Goal: Transaction & Acquisition: Purchase product/service

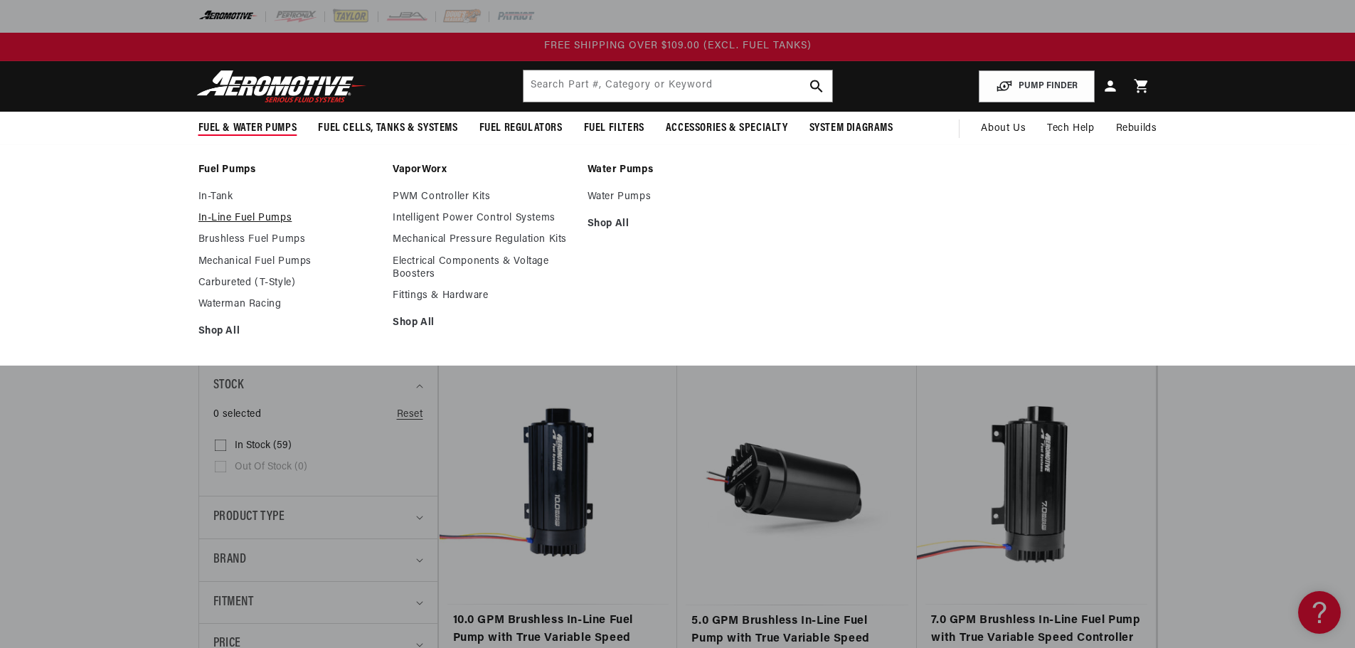
click at [201, 217] on link "In-Line Fuel Pumps" at bounding box center [288, 218] width 181 height 13
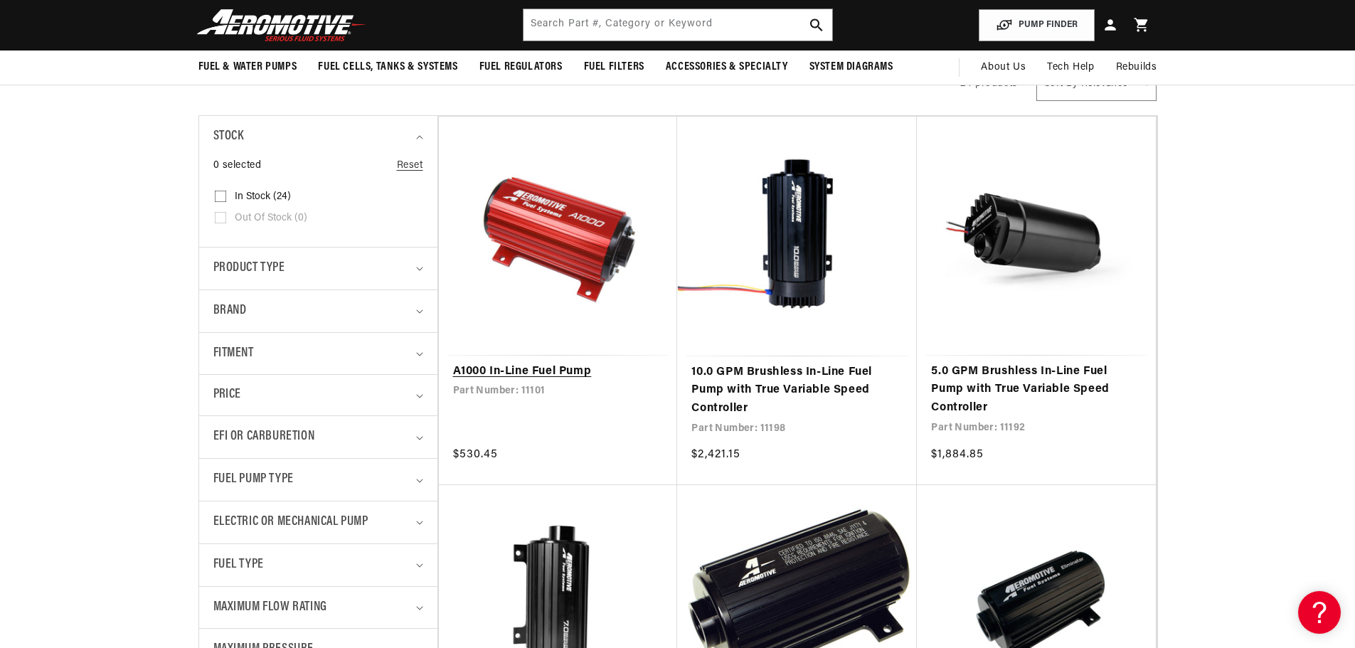
scroll to position [356, 0]
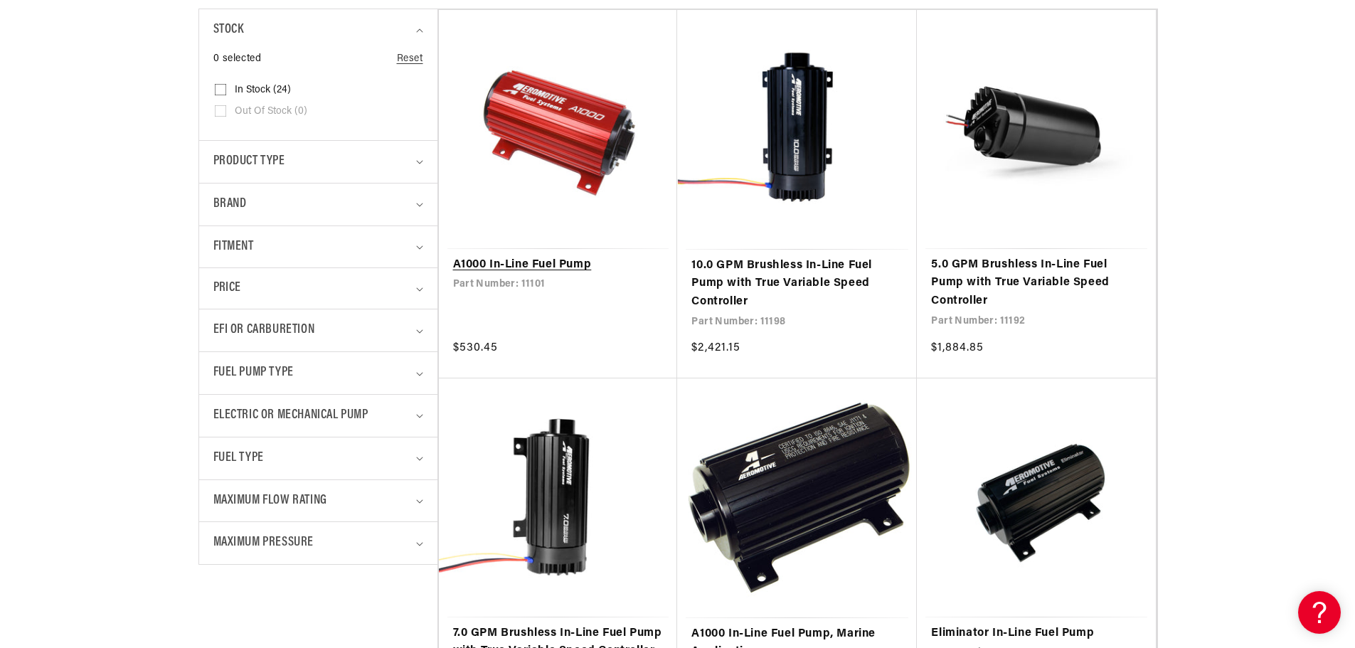
click at [579, 256] on link "A1000 In-Line Fuel Pump" at bounding box center [558, 265] width 211 height 18
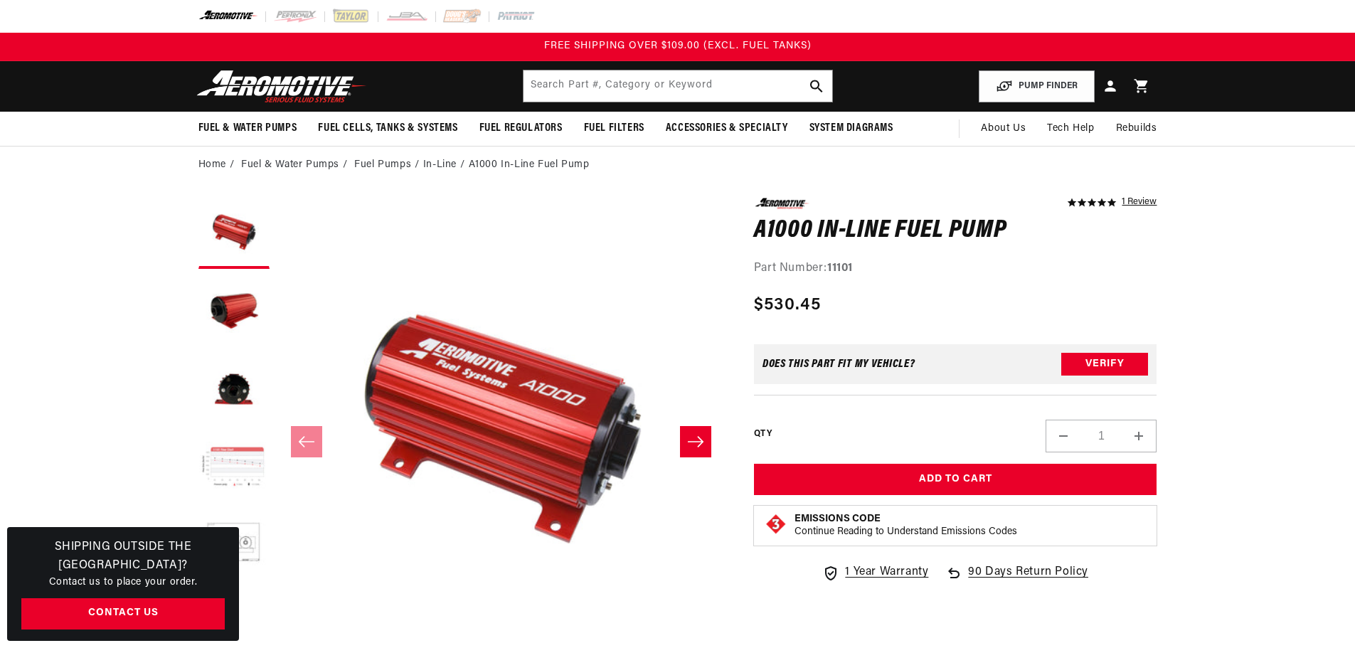
click at [243, 472] on button "Load image 4 in gallery view" at bounding box center [233, 467] width 71 height 71
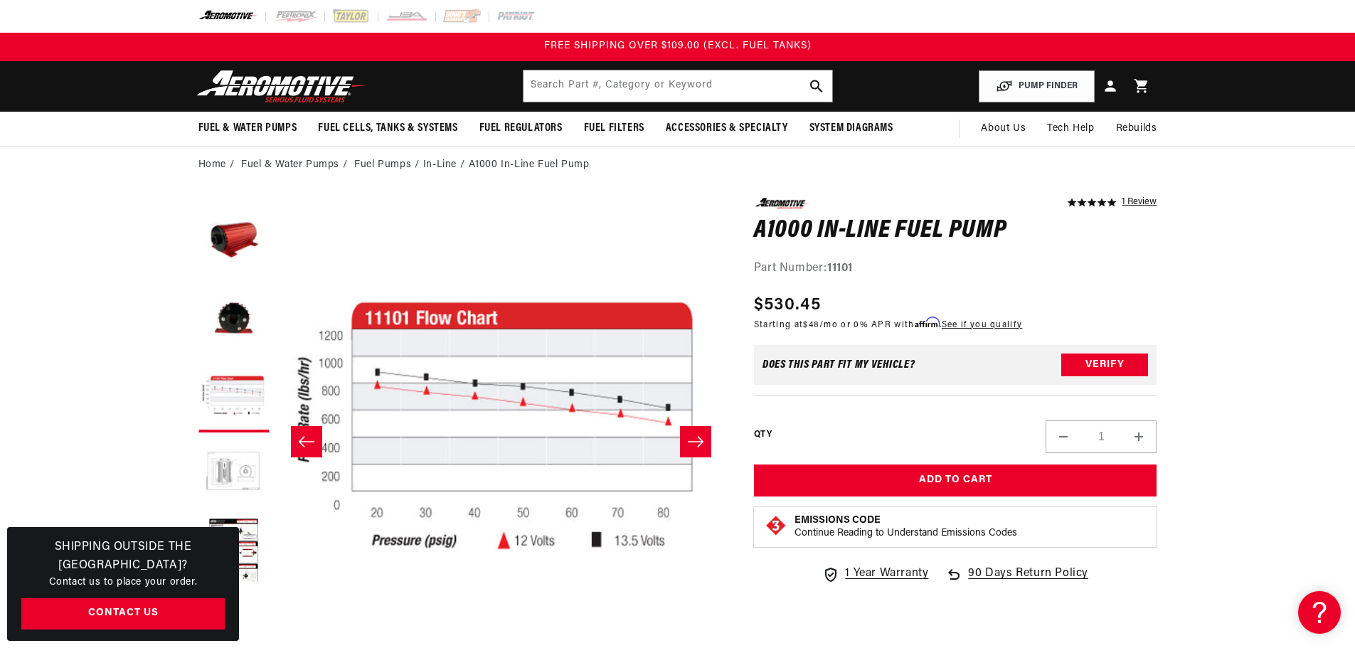
scroll to position [78, 0]
click at [241, 481] on button "Load image 5 in gallery view" at bounding box center [233, 467] width 71 height 71
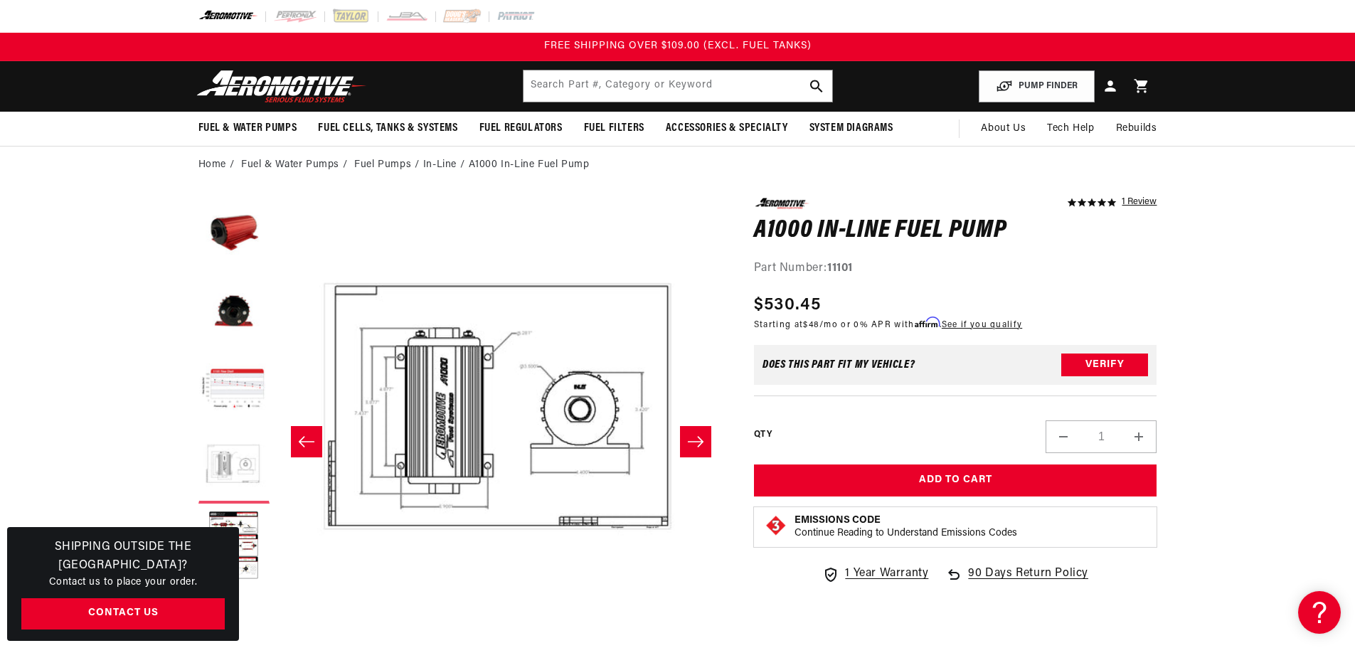
scroll to position [0, 1797]
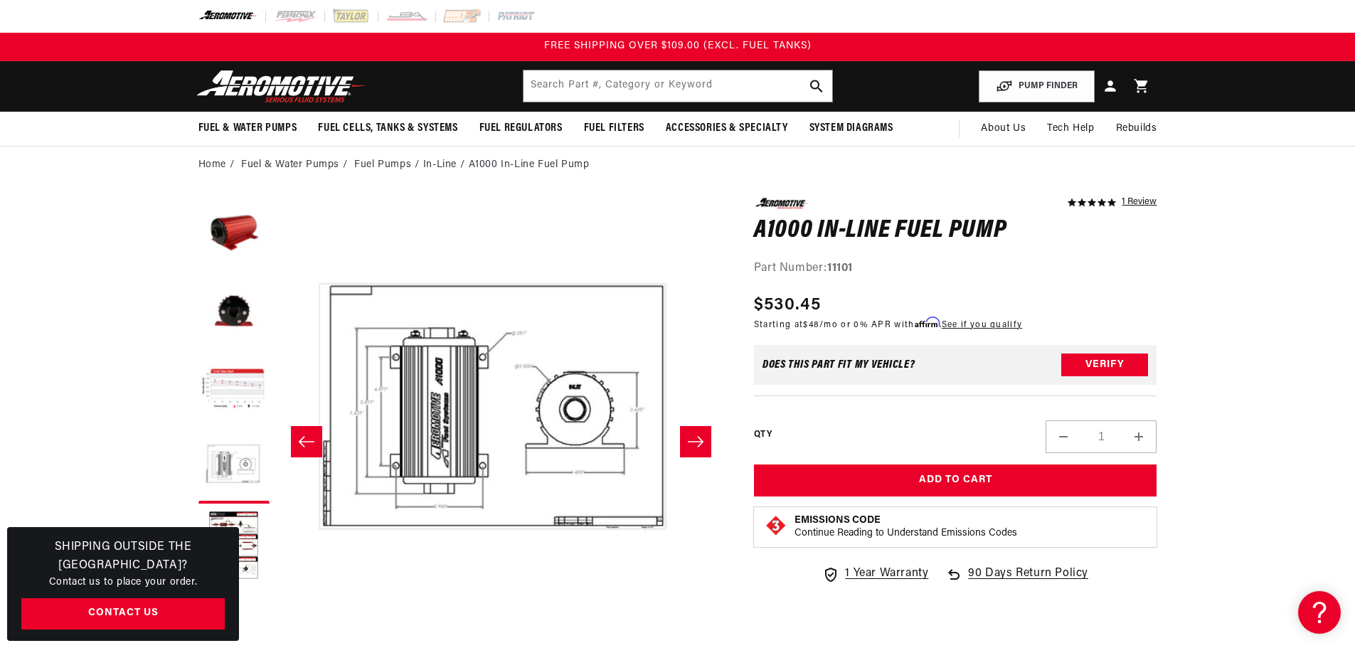
click at [302, 446] on icon "Slide left" at bounding box center [306, 442] width 17 height 14
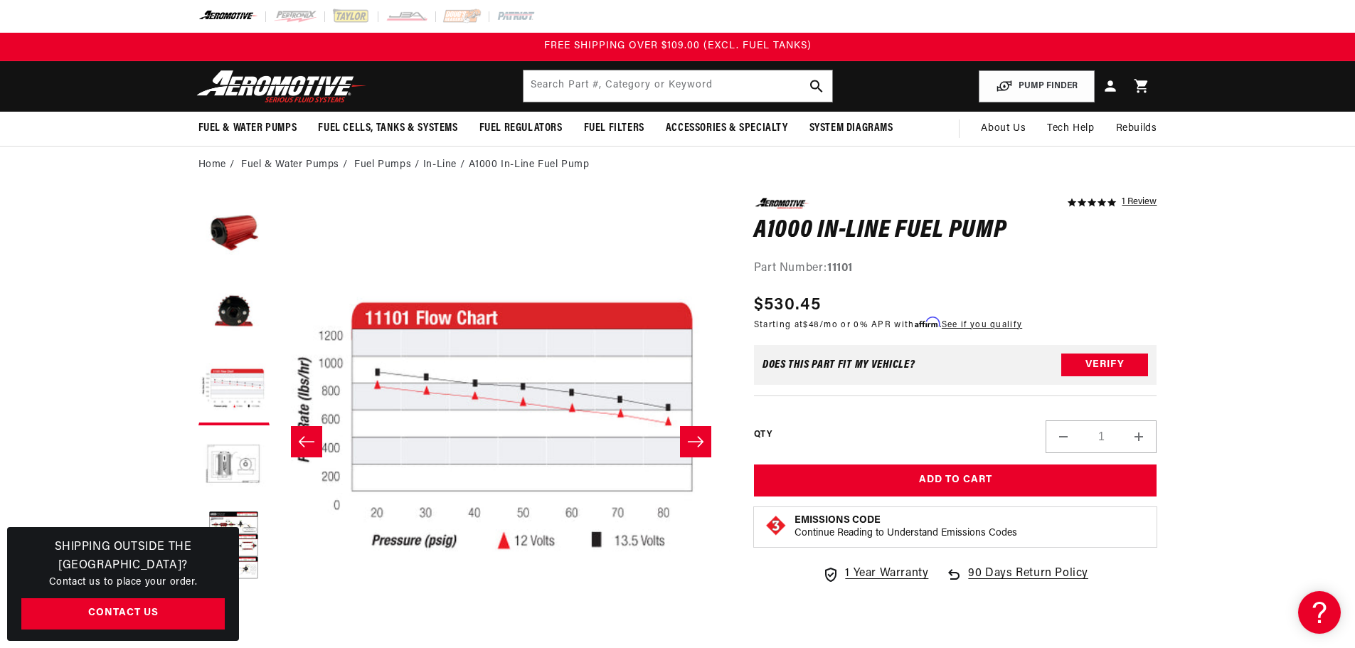
scroll to position [71, 0]
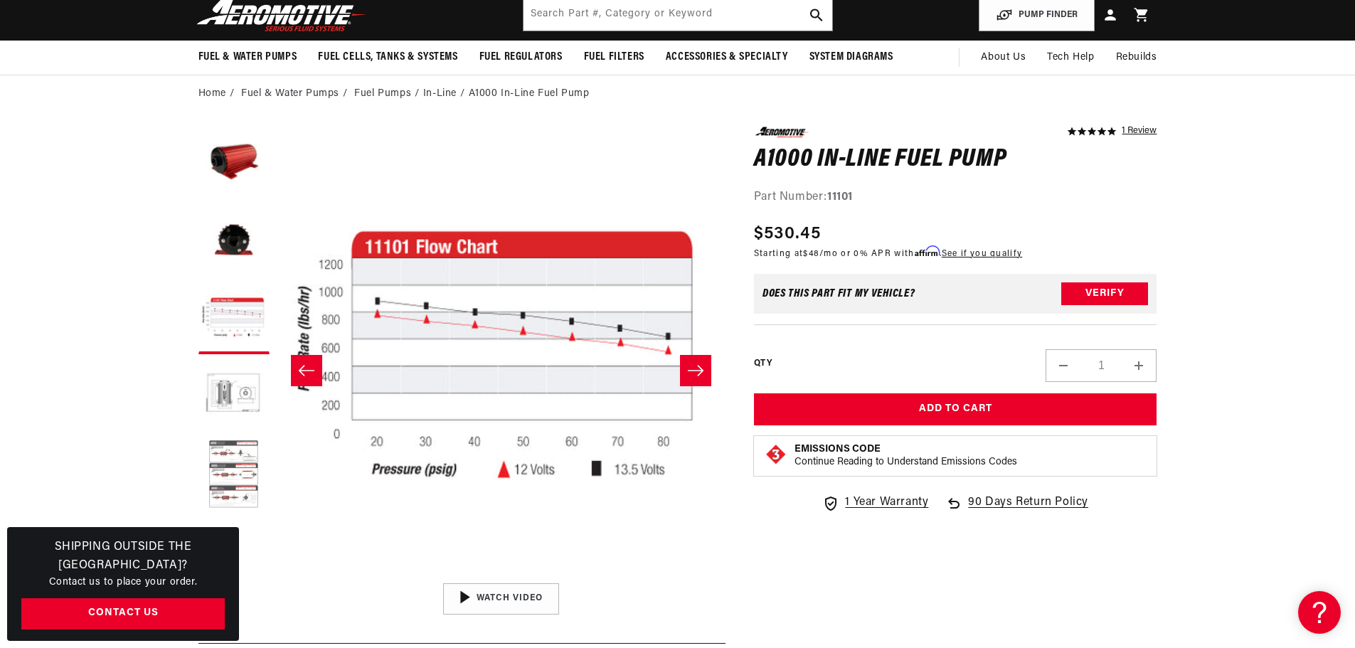
click at [239, 455] on button "Load image 6 in gallery view" at bounding box center [233, 475] width 71 height 71
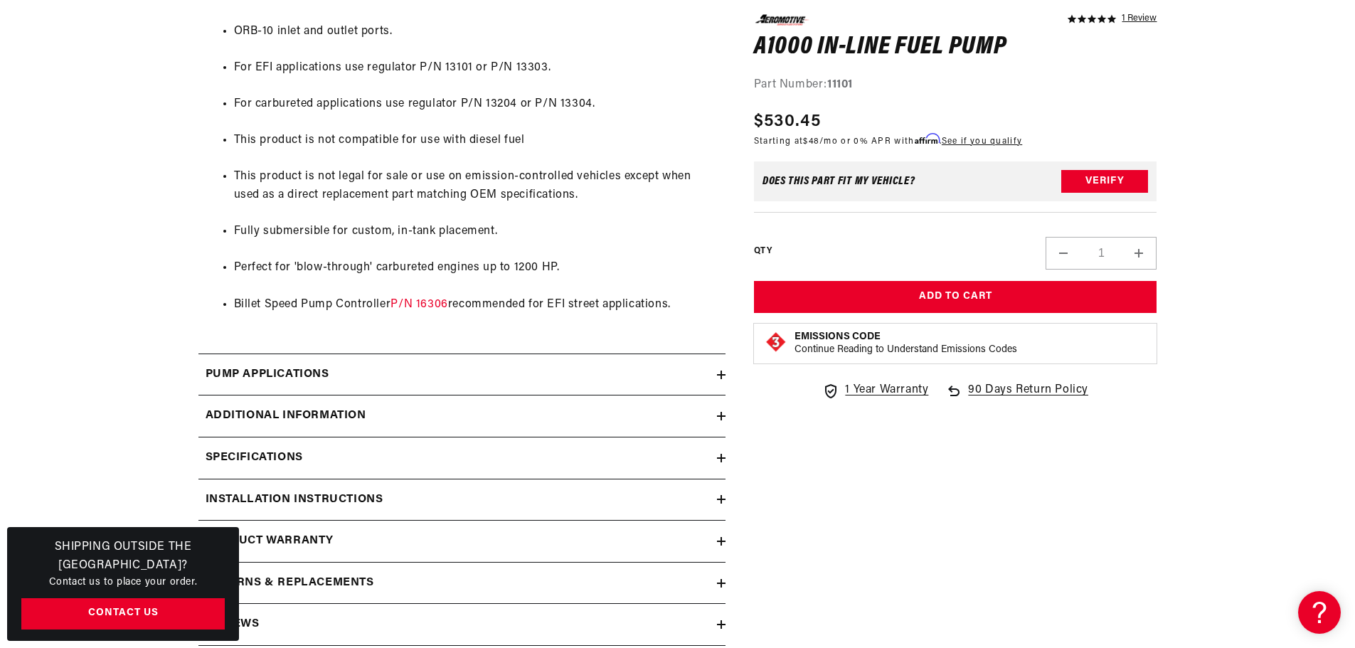
scroll to position [1138, 0]
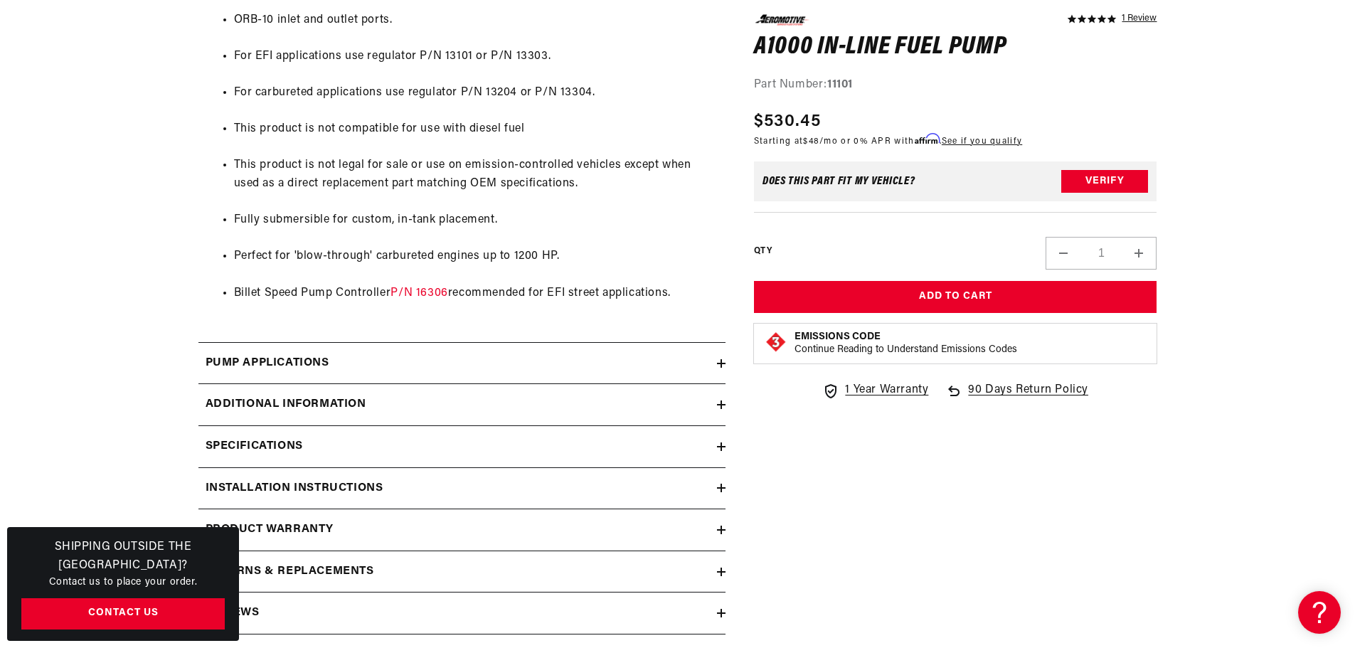
click at [312, 363] on h2 "Pump Applications" at bounding box center [268, 363] width 124 height 18
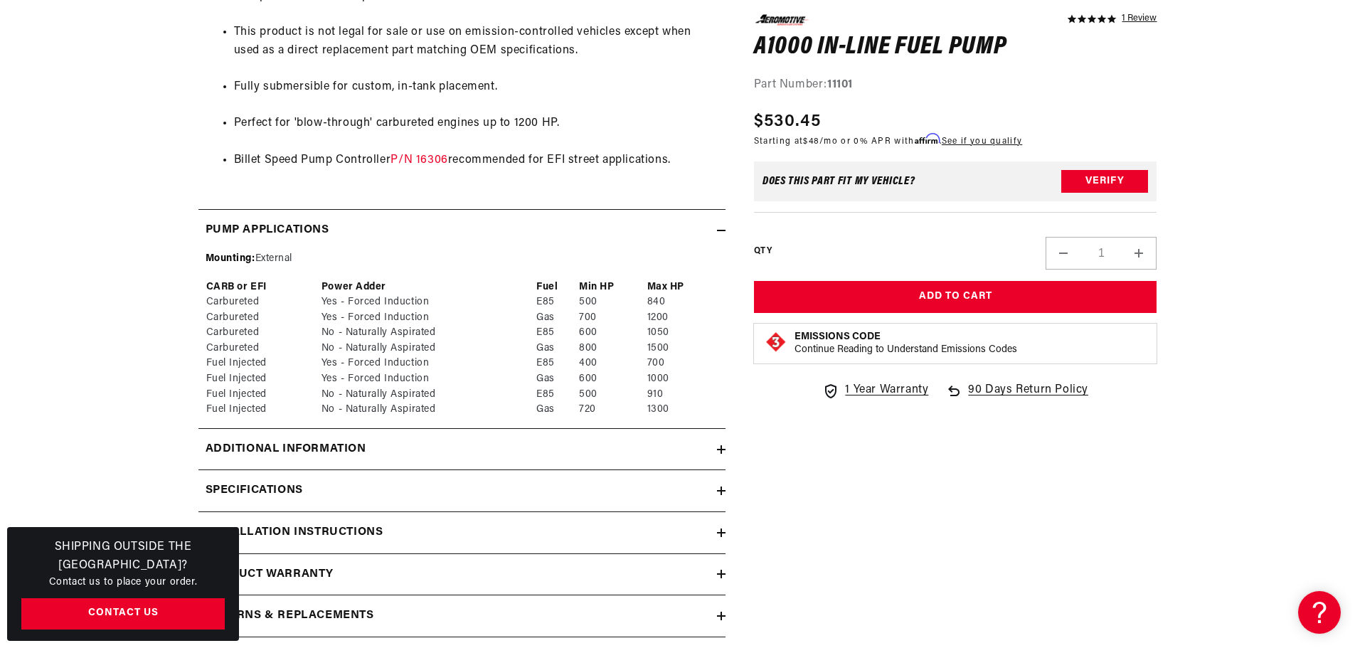
scroll to position [1280, 0]
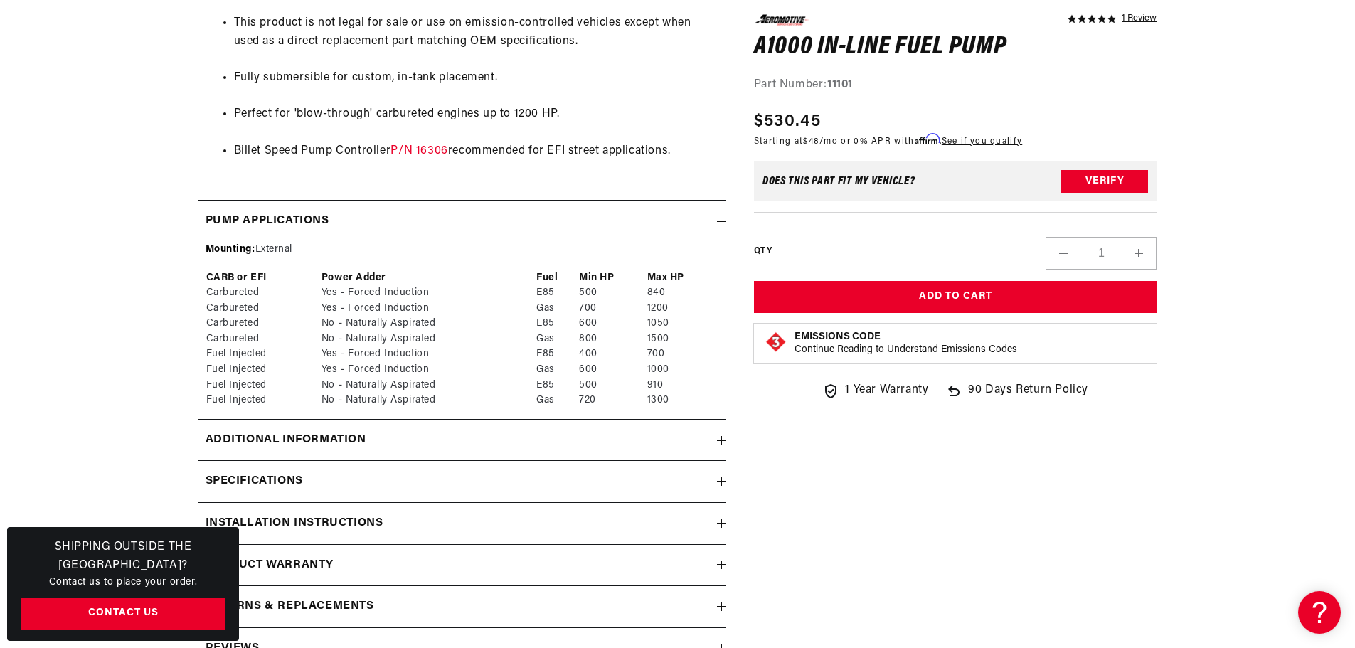
click at [312, 437] on h2 "Additional information" at bounding box center [286, 440] width 161 height 18
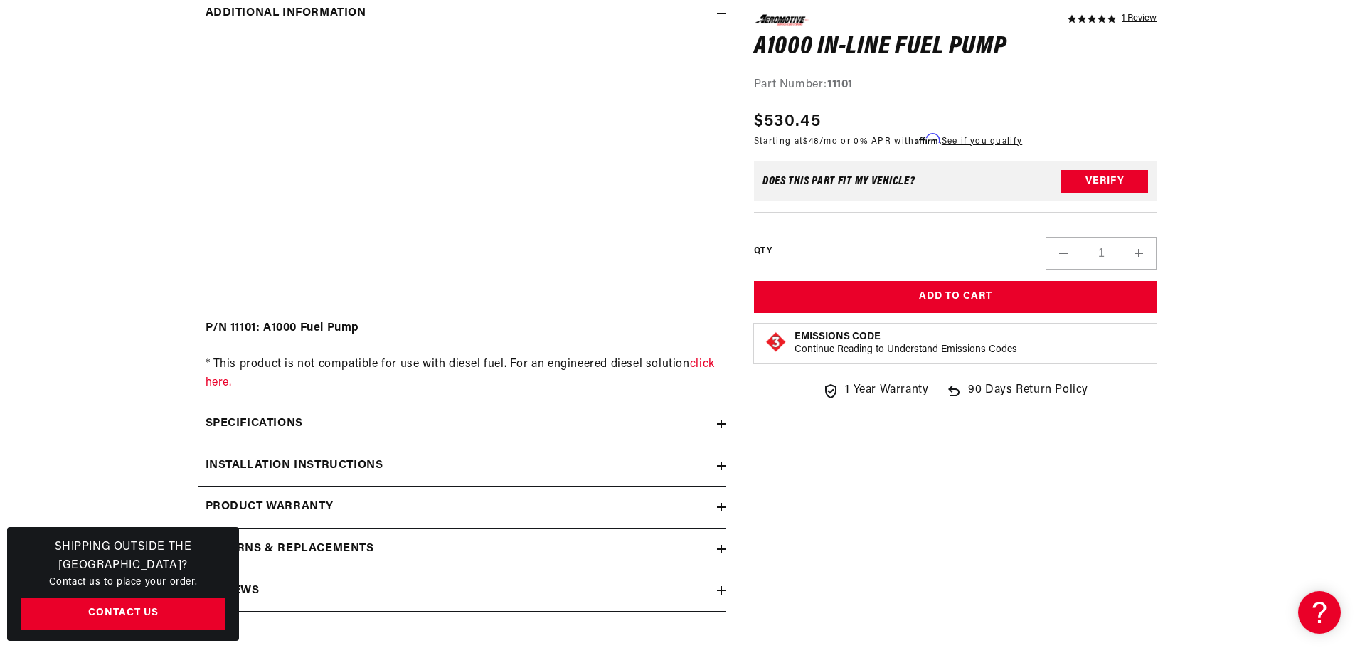
click at [305, 428] on div "Specifications" at bounding box center [457, 424] width 519 height 18
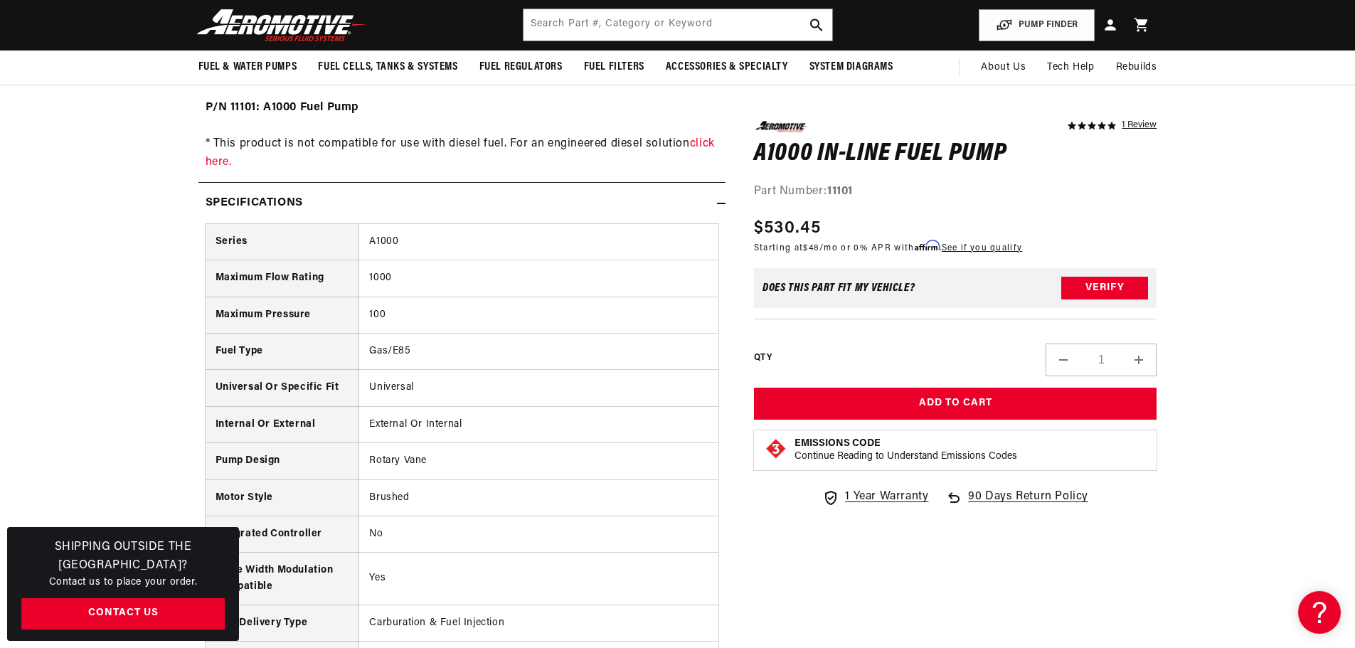
scroll to position [1921, 0]
